Goal: Information Seeking & Learning: Learn about a topic

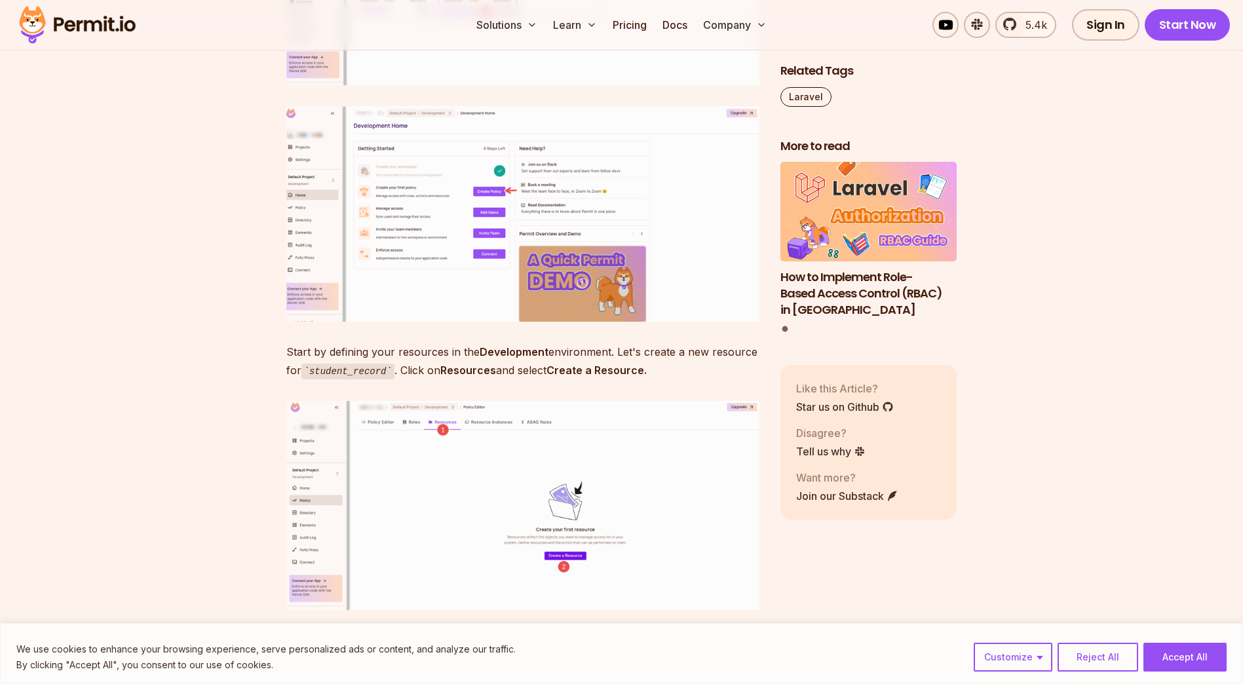
scroll to position [6271, 0]
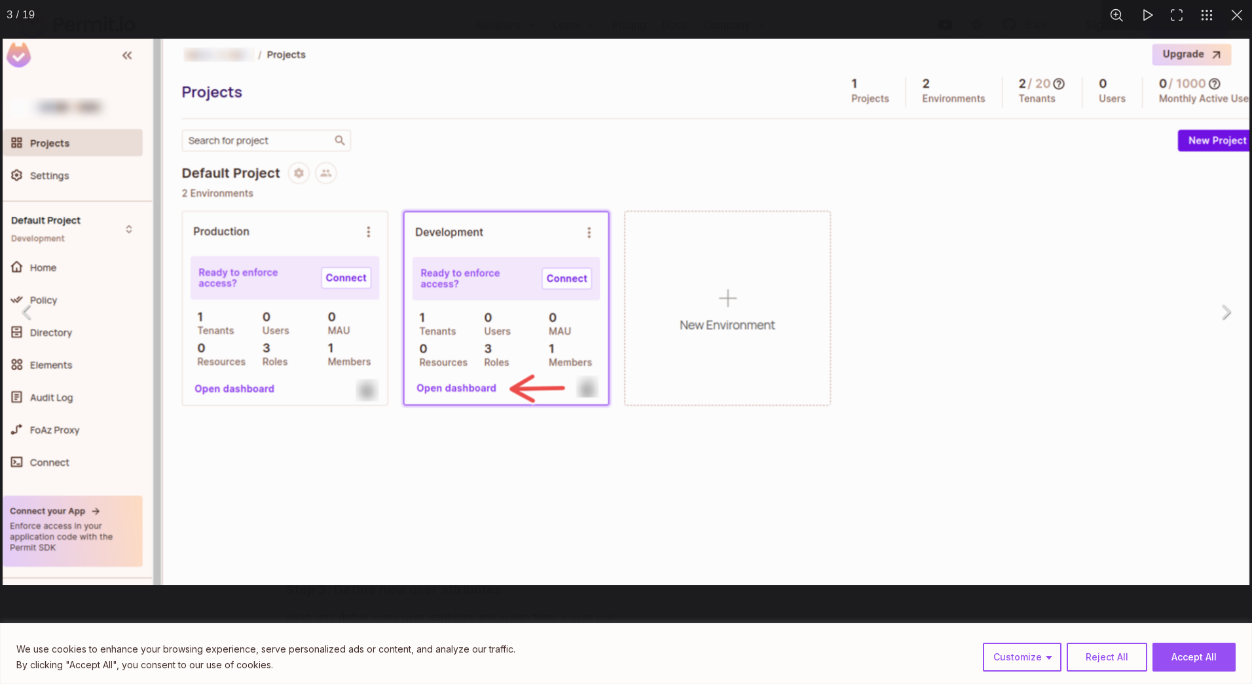
click at [915, 331] on img "You can close this modal content with the ESC key" at bounding box center [626, 312] width 1247 height 547
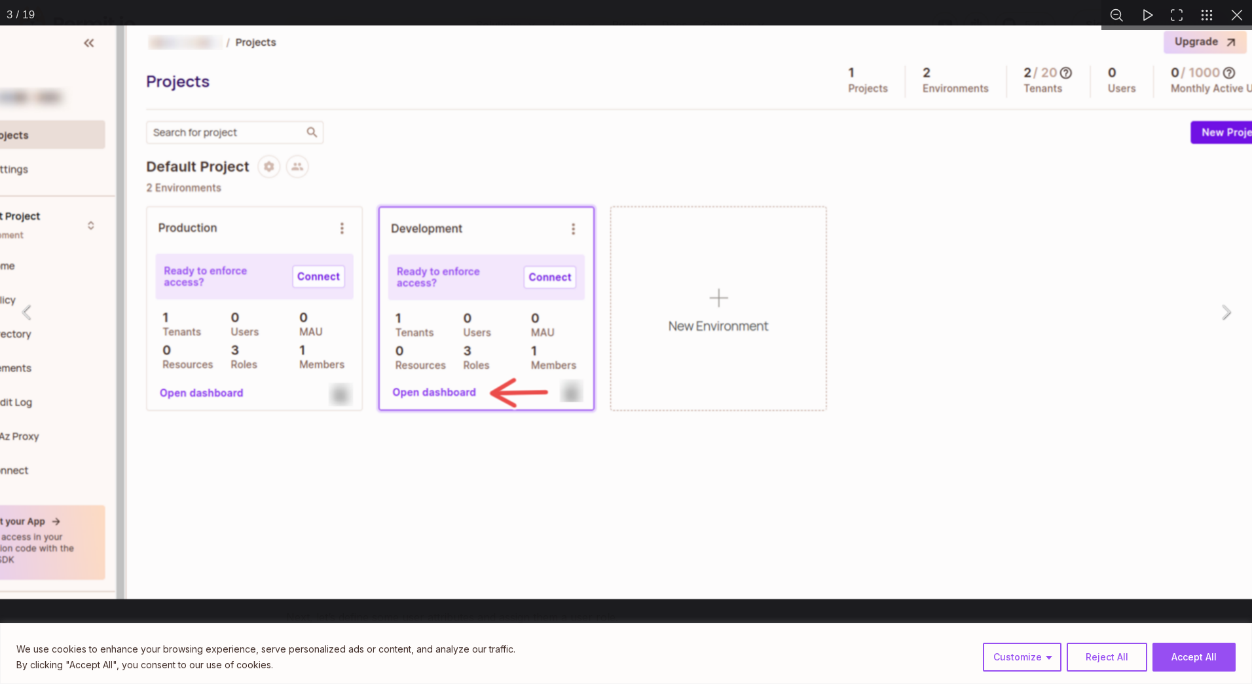
click at [915, 331] on img "You can close this modal content with the ESC key" at bounding box center [611, 311] width 1307 height 573
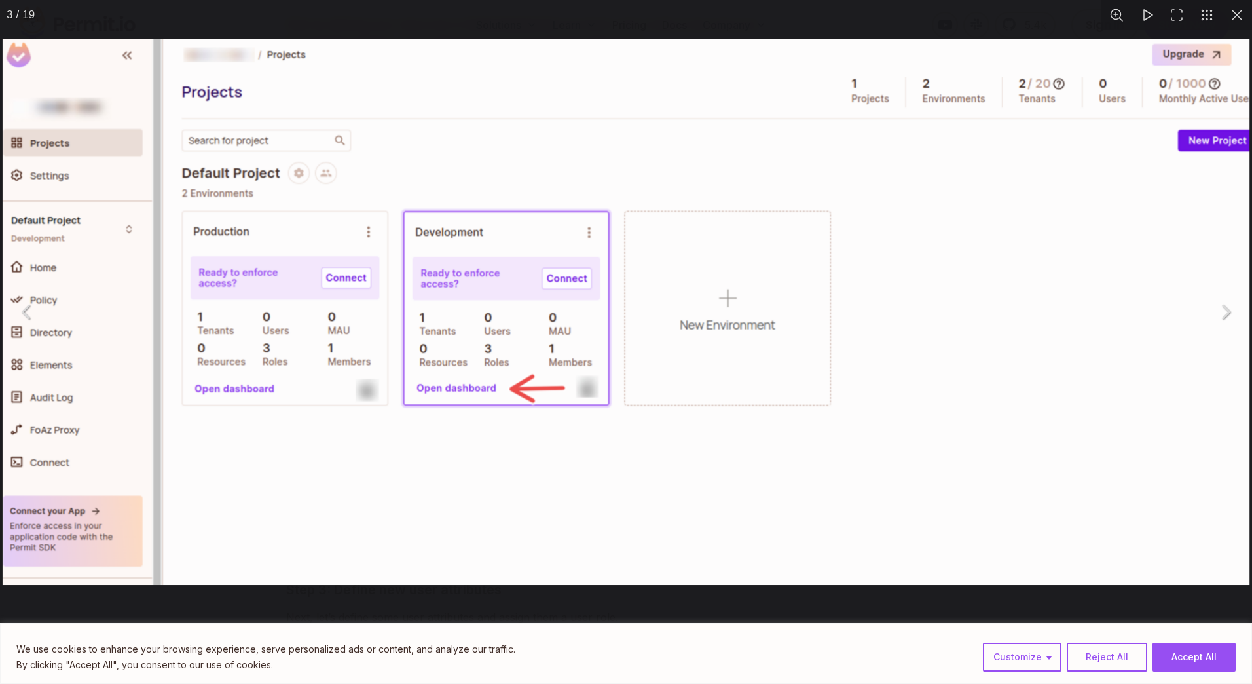
click at [1235, 16] on button "You can close this modal content with the ESC key" at bounding box center [1237, 15] width 30 height 30
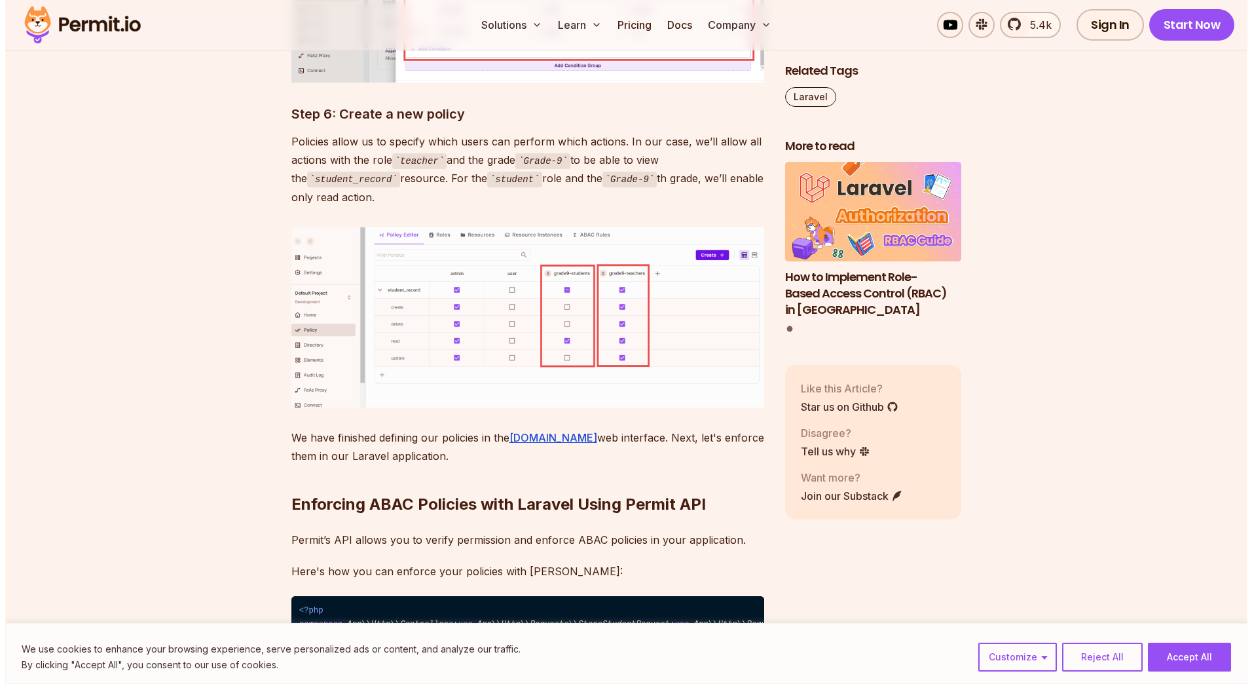
scroll to position [8891, 0]
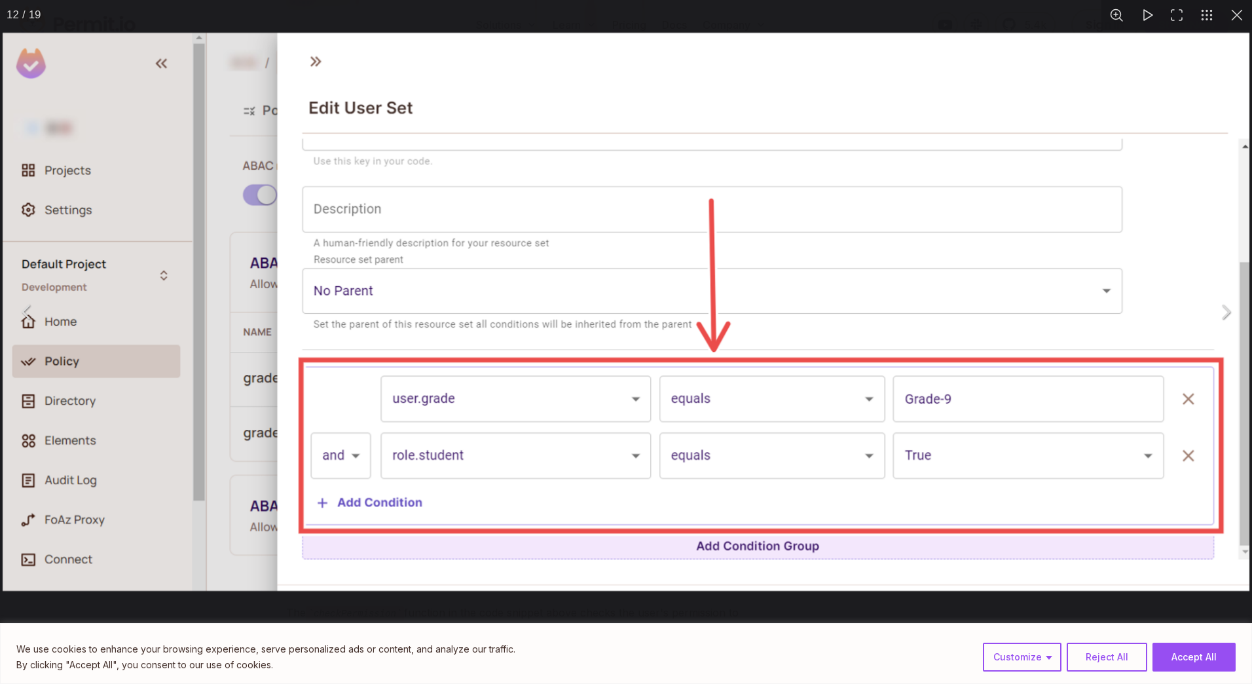
click at [256, 15] on div "You can close this modal content with the ESC key" at bounding box center [626, 312] width 1252 height 624
